Goal: Task Accomplishment & Management: Use online tool/utility

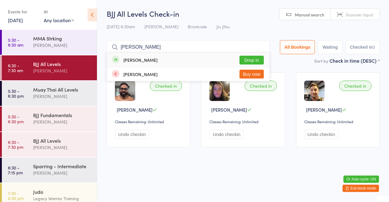
type input "[PERSON_NAME]"
click at [256, 59] on button "Drop in" at bounding box center [251, 60] width 24 height 9
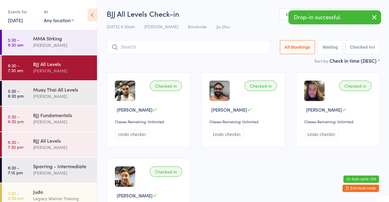
click at [375, 13] on icon "button" at bounding box center [374, 17] width 7 height 8
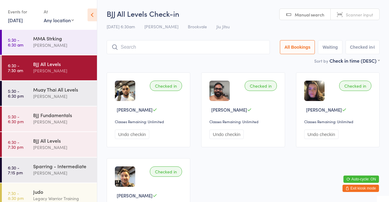
click at [368, 191] on button "Exit kiosk mode" at bounding box center [360, 187] width 36 height 7
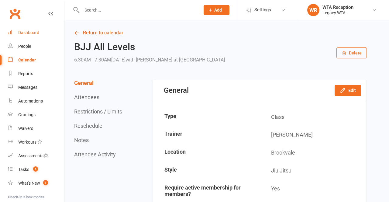
click at [32, 33] on div "Dashboard" at bounding box center [28, 32] width 21 height 5
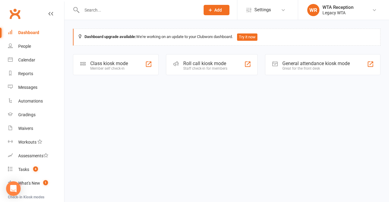
click at [215, 65] on div "Roll call kiosk mode" at bounding box center [205, 63] width 44 height 6
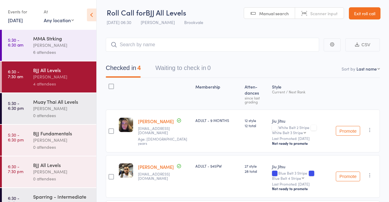
click at [20, 17] on link "17 Sep, 2025" at bounding box center [15, 20] width 15 height 7
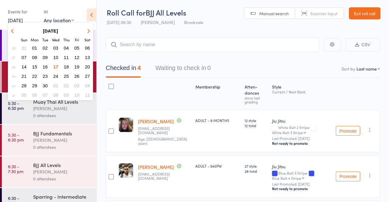
click at [35, 67] on span "15" at bounding box center [34, 66] width 5 height 5
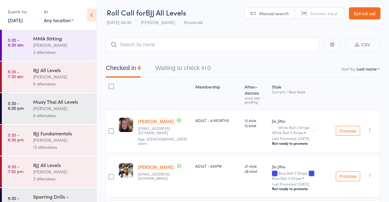
click at [33, 74] on link "6:30 - 7:30 am BJJ All Levels Thiago Braga 6 attendees" at bounding box center [49, 76] width 95 height 31
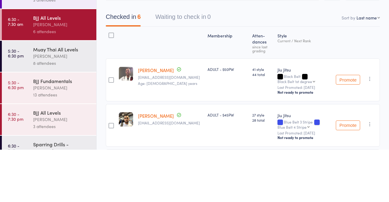
click at [329, 86] on div "Style Current / Next Rank" at bounding box center [304, 95] width 58 height 26
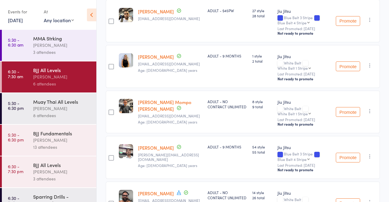
scroll to position [157, 0]
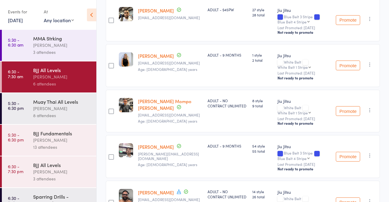
click at [20, 140] on time "5:30 - 6:30 pm" at bounding box center [16, 137] width 16 height 10
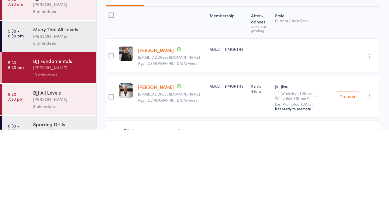
click at [168, 100] on div at bounding box center [172, 95] width 72 height 26
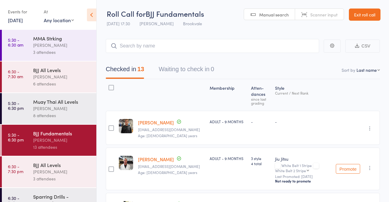
click at [22, 20] on link "15 Sep, 2025" at bounding box center [15, 20] width 15 height 7
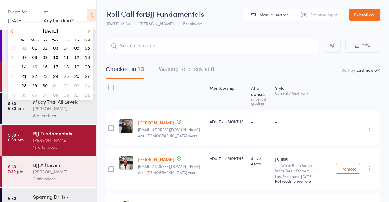
click at [56, 69] on span "17" at bounding box center [55, 66] width 5 height 5
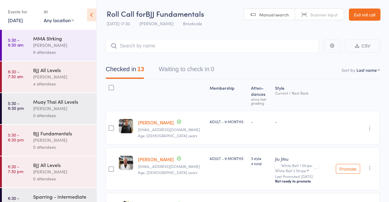
click at [367, 15] on link "Exit roll call" at bounding box center [365, 15] width 32 height 12
